Goal: Information Seeking & Learning: Learn about a topic

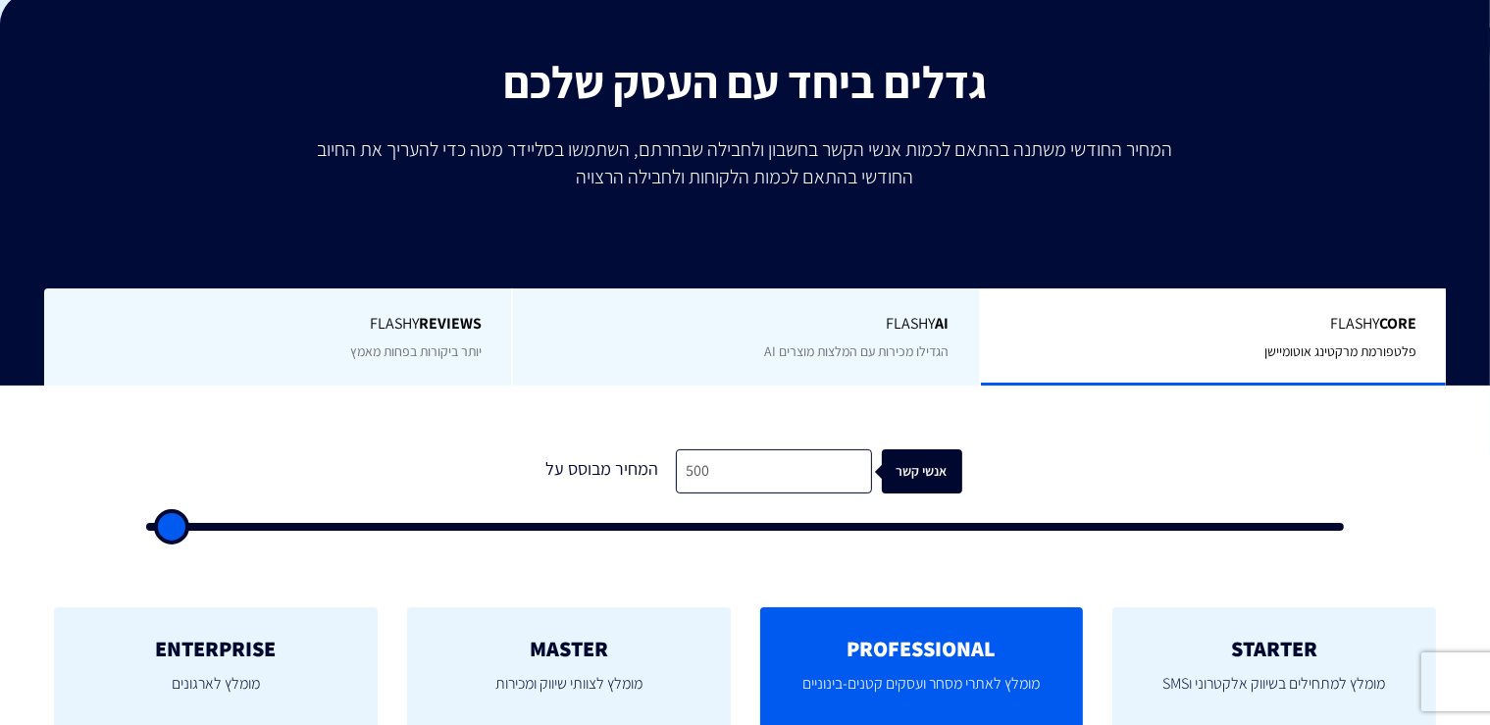
scroll to position [294, 0]
click at [742, 460] on input "500" at bounding box center [774, 471] width 196 height 44
type input "2"
type input "500"
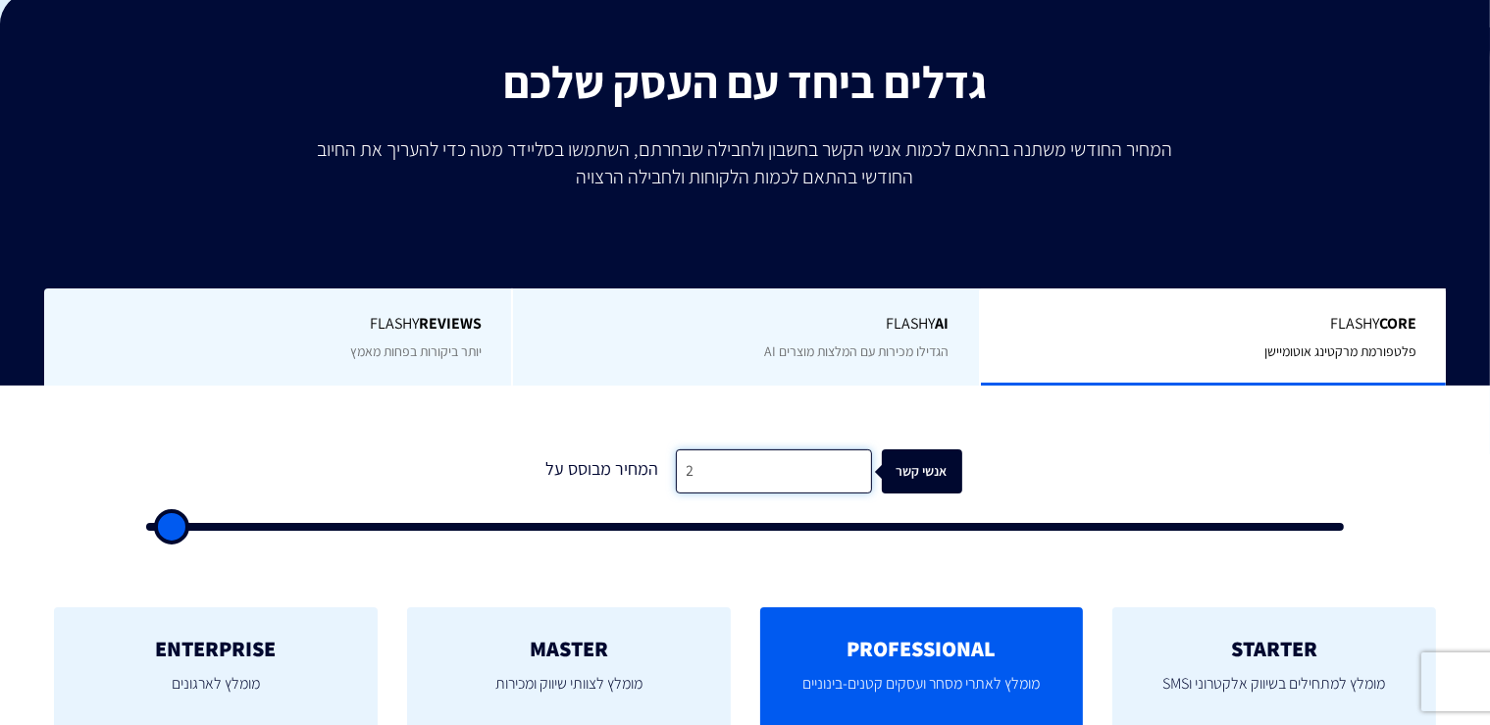
type input "23"
type input "500"
type input "230"
type input "500"
type input "2,300"
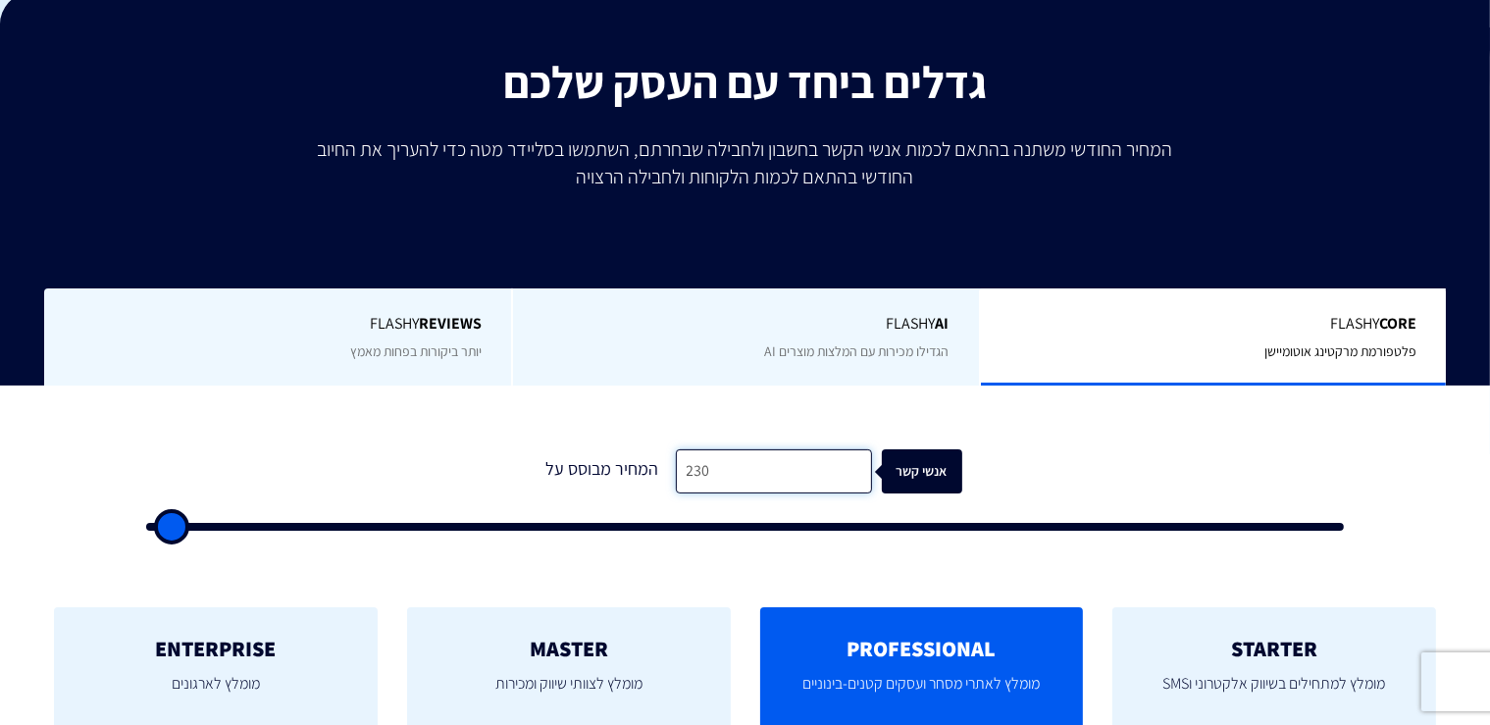
type input "2500"
type input "23,000"
type input "23000"
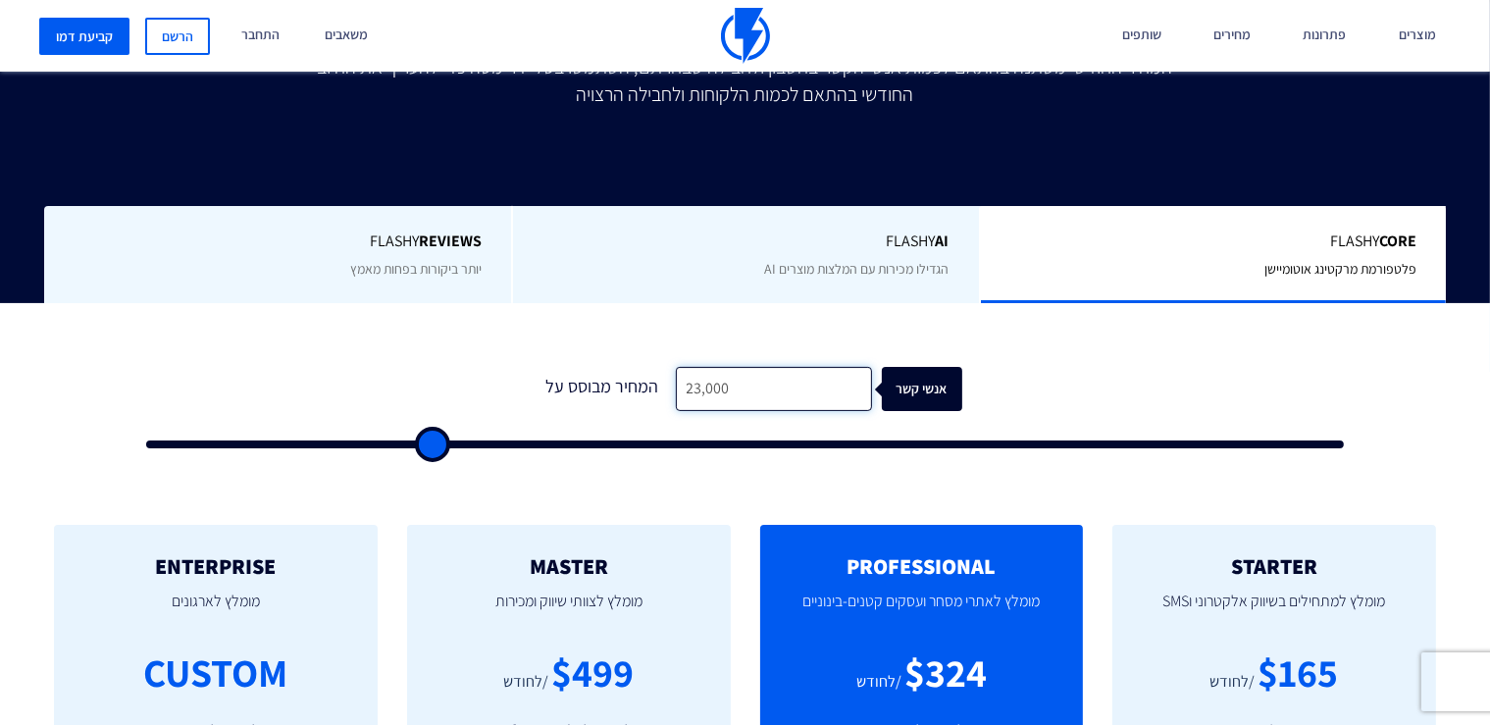
scroll to position [491, 0]
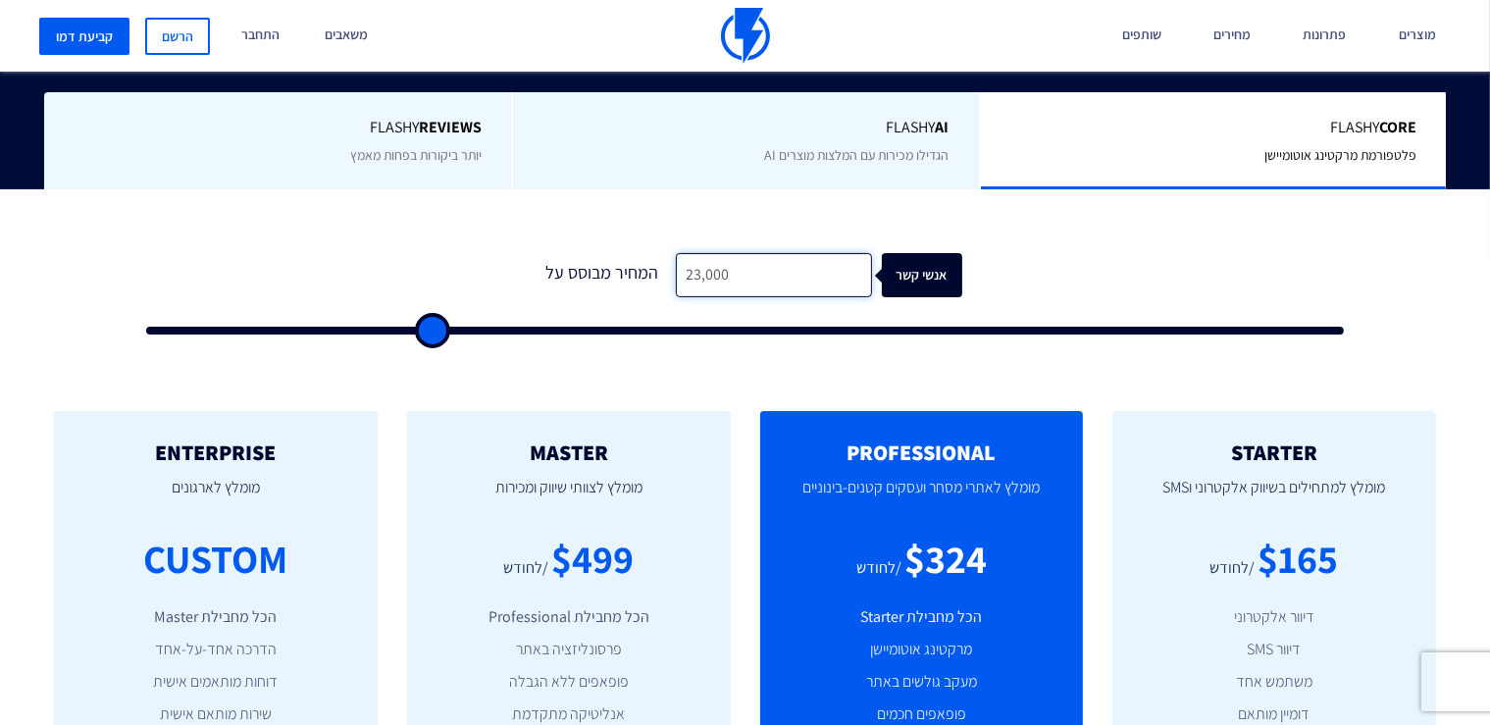
type input "23,000"
